Goal: Find specific page/section: Find specific page/section

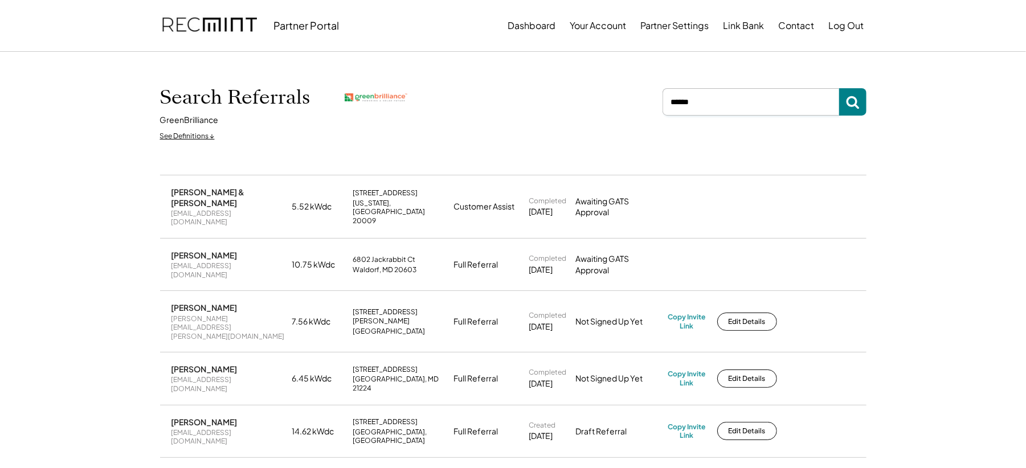
click at [710, 105] on input "input" at bounding box center [751, 101] width 177 height 27
type input "*"
type input "****"
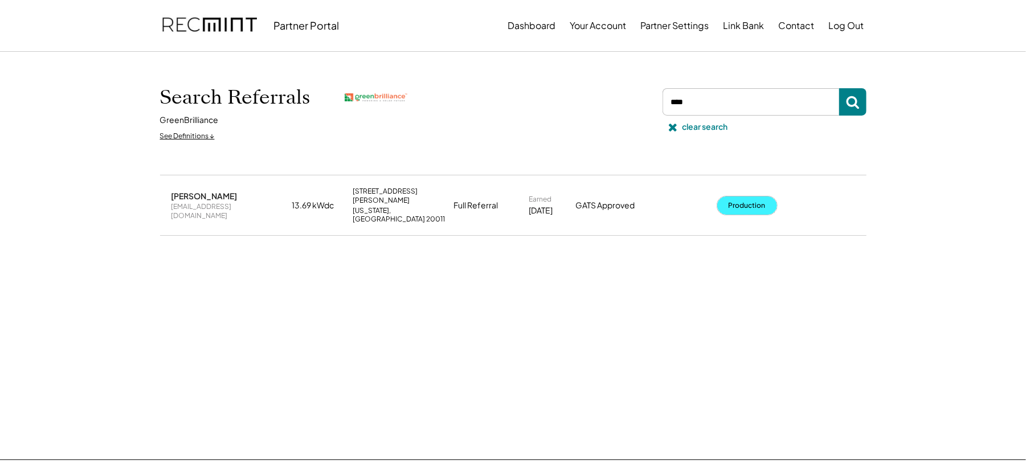
click at [742, 203] on button "Production" at bounding box center [748, 206] width 60 height 18
click at [687, 129] on div "clear search" at bounding box center [706, 126] width 46 height 11
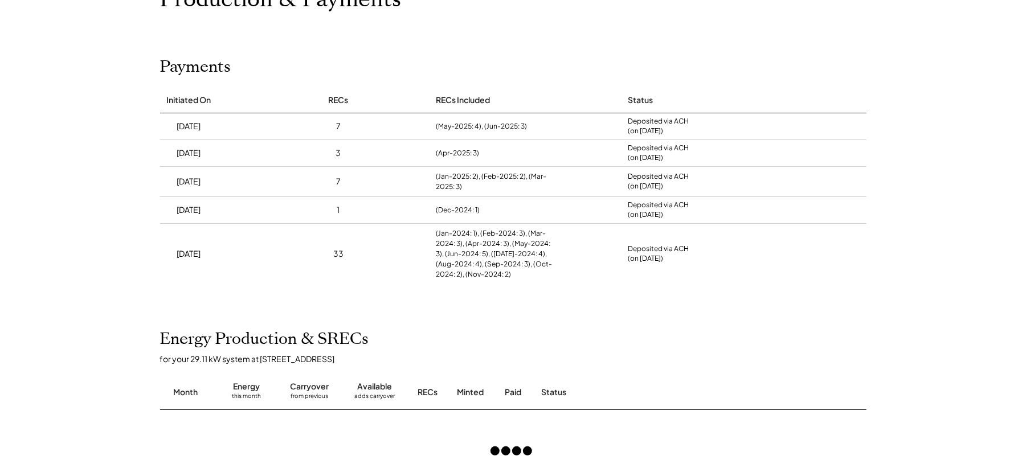
scroll to position [152, 0]
